Goal: Find specific page/section: Find specific page/section

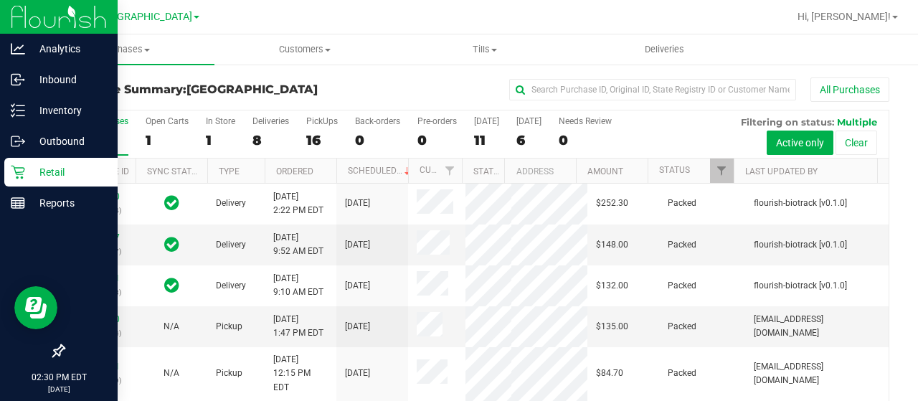
click at [52, 168] on p "Retail" at bounding box center [68, 172] width 86 height 17
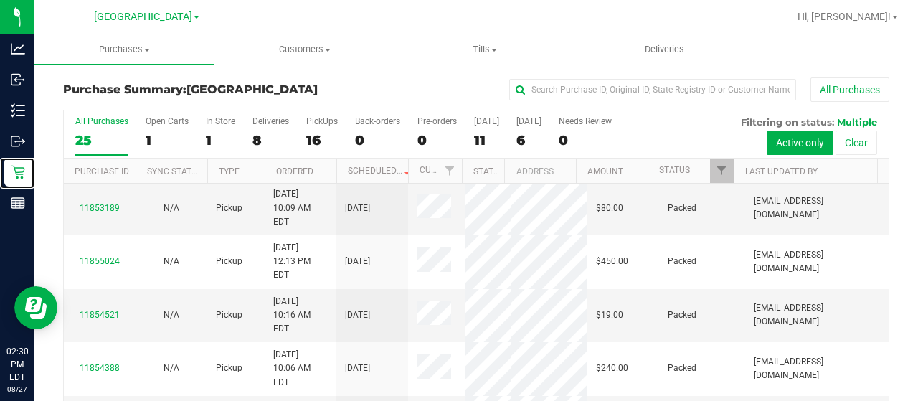
scroll to position [82, 0]
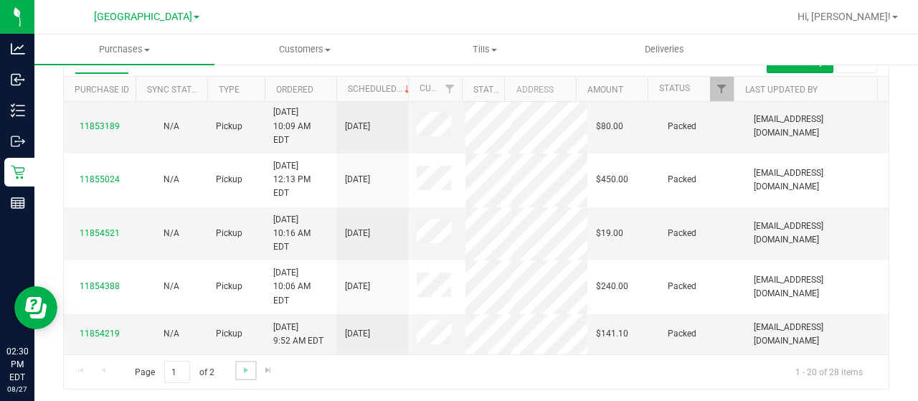
click at [244, 374] on link "Go to the next page" at bounding box center [245, 370] width 21 height 19
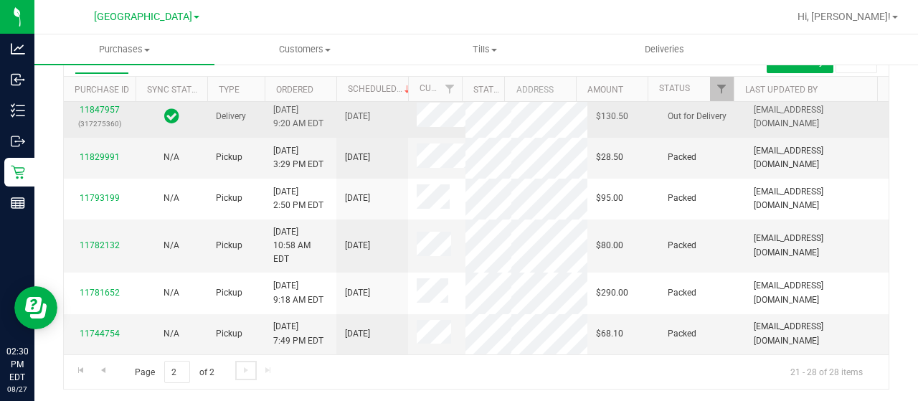
scroll to position [188, 0]
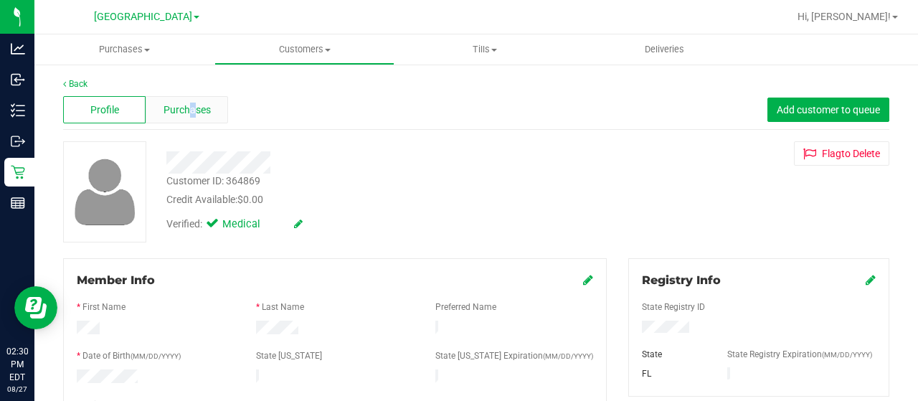
click at [191, 111] on span "Purchases" at bounding box center [187, 110] width 47 height 15
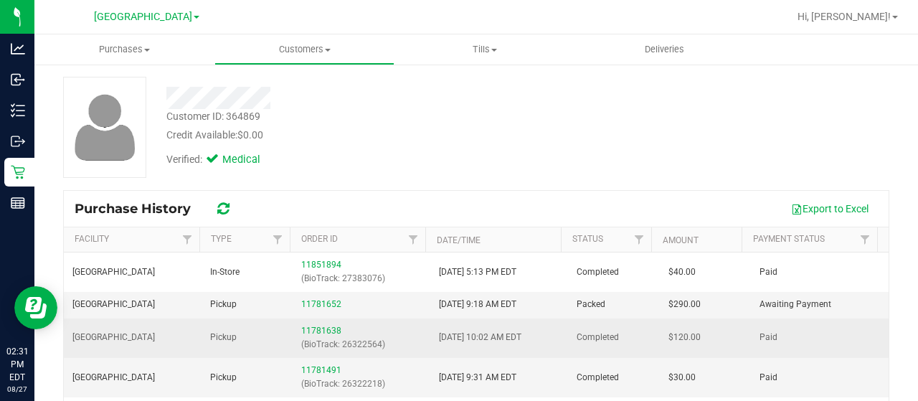
scroll to position [61, 0]
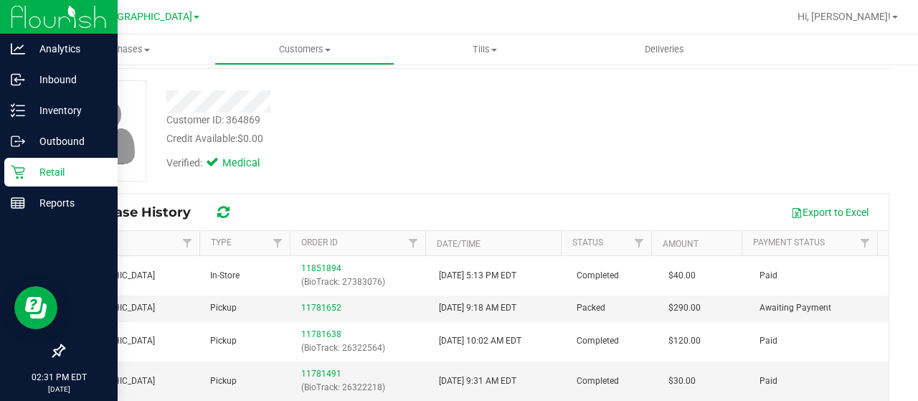
click at [22, 171] on icon at bounding box center [18, 172] width 14 height 14
